Goal: Navigation & Orientation: Find specific page/section

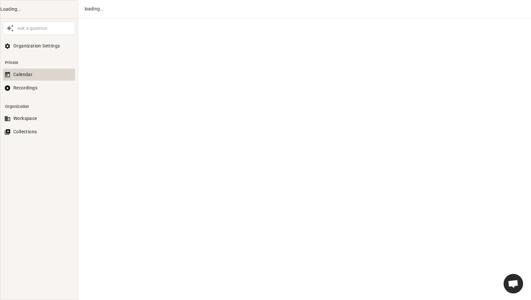
scroll to position [365, 0]
click at [42, 81] on button "Calendar" at bounding box center [39, 75] width 72 height 12
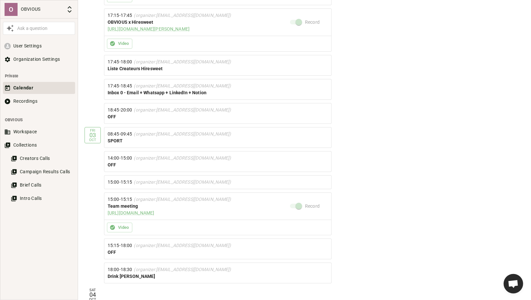
scroll to position [1162, 0]
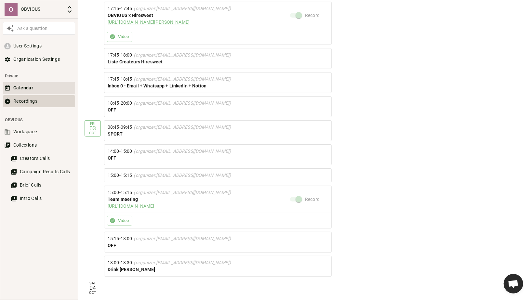
click at [38, 103] on button "Recordings" at bounding box center [39, 101] width 72 height 12
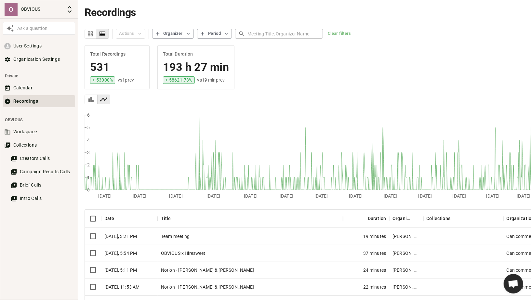
click at [185, 238] on div "Team meeting" at bounding box center [251, 236] width 186 height 17
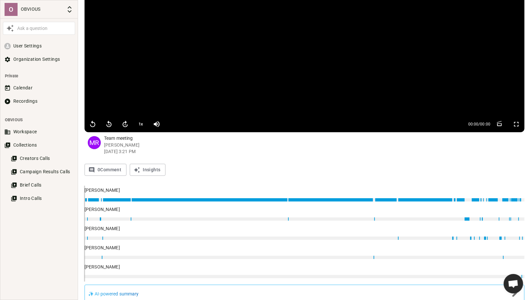
scroll to position [72, 0]
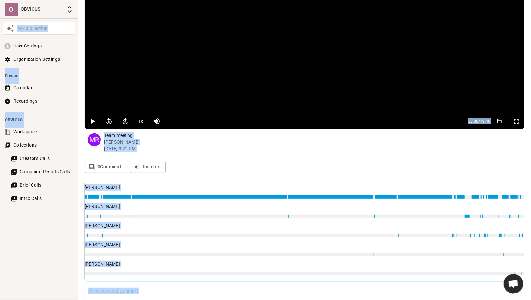
copy body "Lor i dolorsit Amet Consecte Adipiscingel Seddoeiu Tempori Utlabore Etdolorema …"
click at [313, 150] on p "[PERSON_NAME] [DATE] 3:21 PM" at bounding box center [314, 145] width 421 height 13
